Goal: Information Seeking & Learning: Learn about a topic

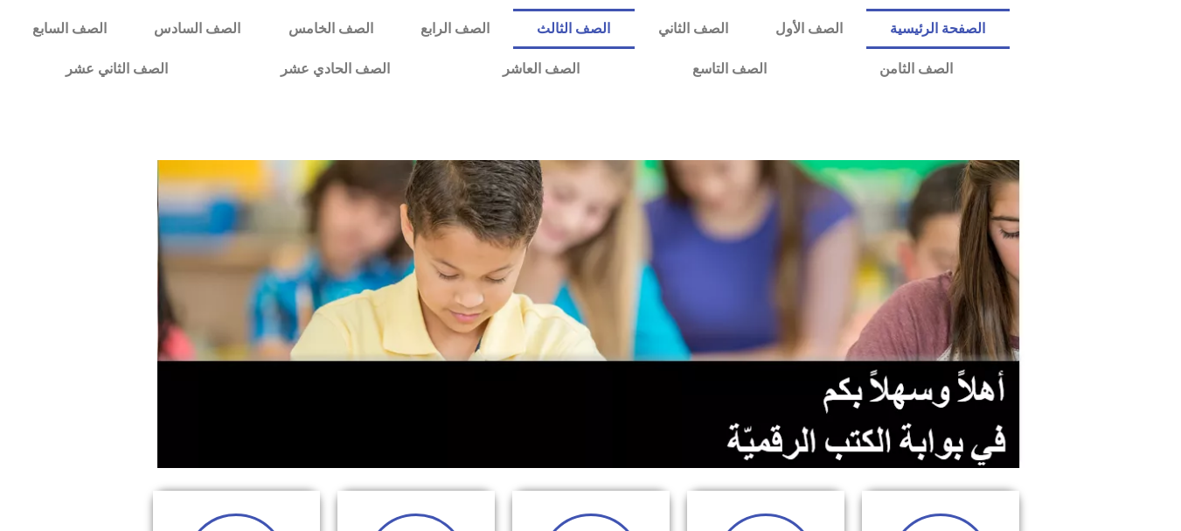
click at [634, 27] on link "الصف الثالث" at bounding box center [573, 29] width 121 height 40
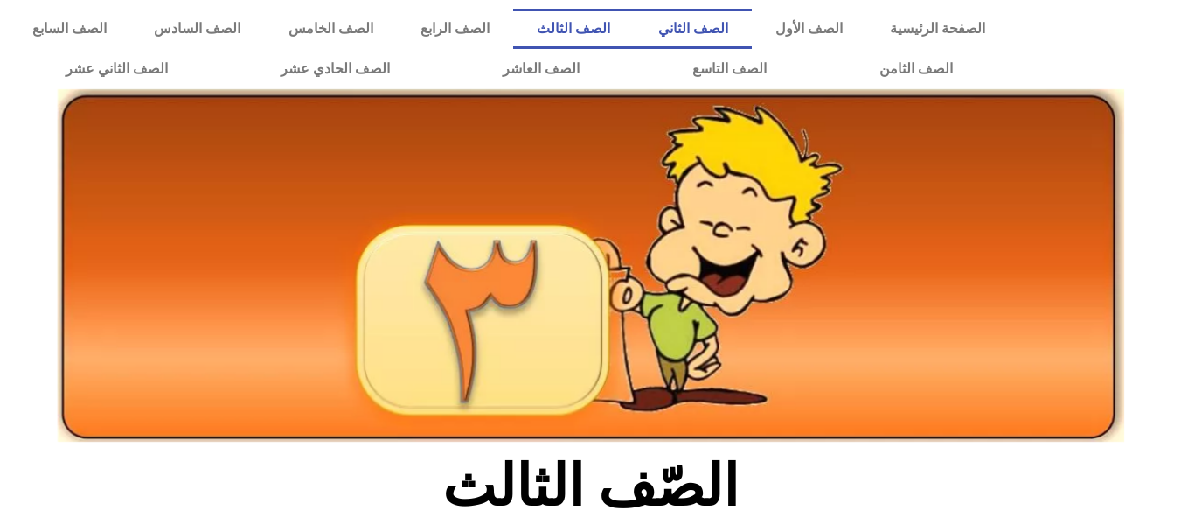
click at [732, 25] on link "الصف الثاني" at bounding box center [693, 29] width 117 height 40
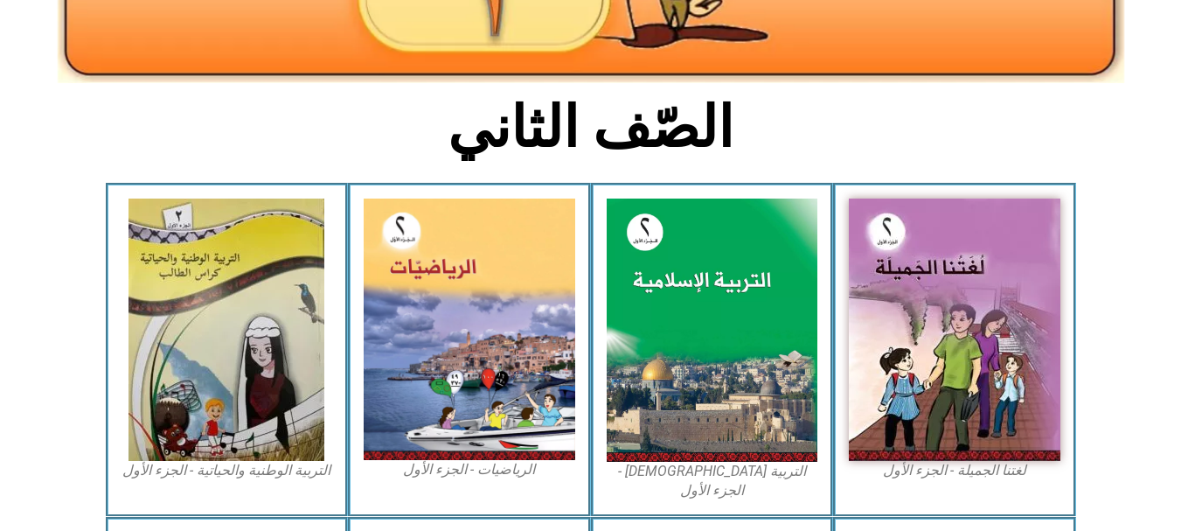
scroll to position [408, 0]
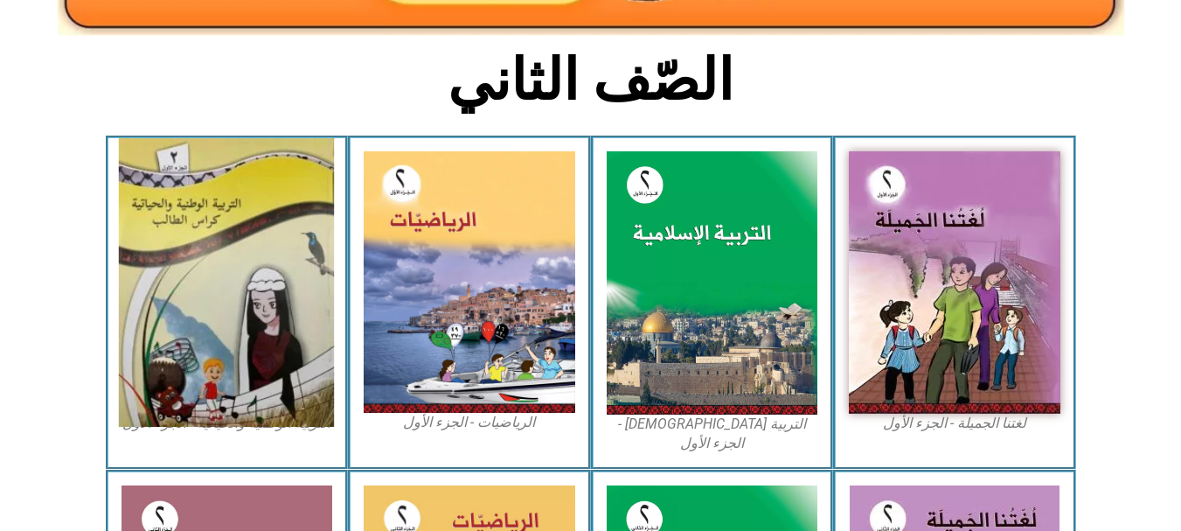
click at [217, 251] on img at bounding box center [226, 282] width 215 height 288
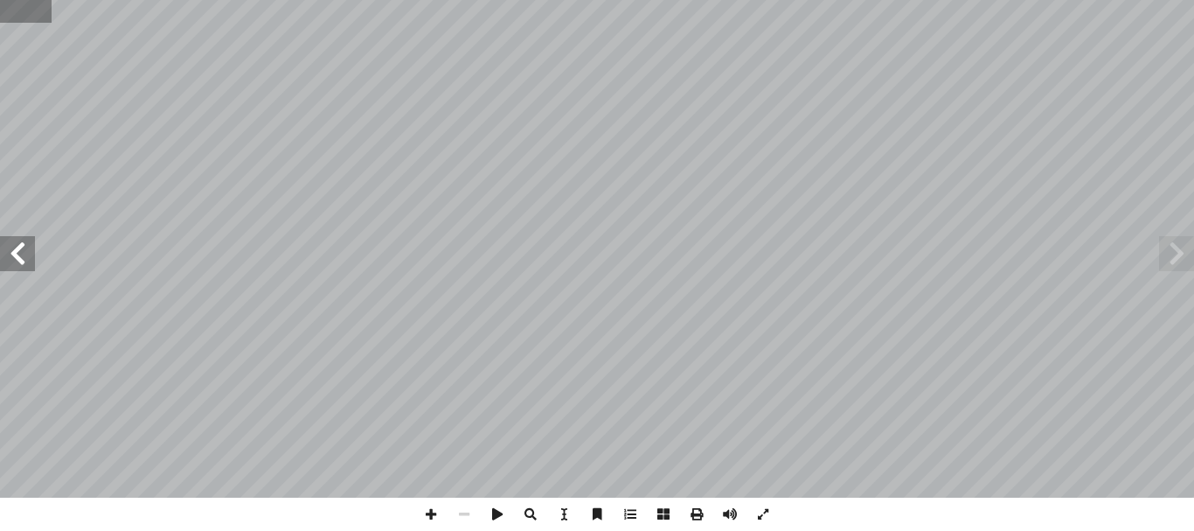
click at [16, 10] on input "text" at bounding box center [26, 11] width 52 height 23
type input "**"
click at [1175, 266] on span at bounding box center [1176, 253] width 35 height 35
drag, startPoint x: 0, startPoint y: 509, endPoint x: 1182, endPoint y: 253, distance: 1209.2
click at [1182, 253] on span at bounding box center [1176, 253] width 35 height 35
